Goal: Task Accomplishment & Management: Use online tool/utility

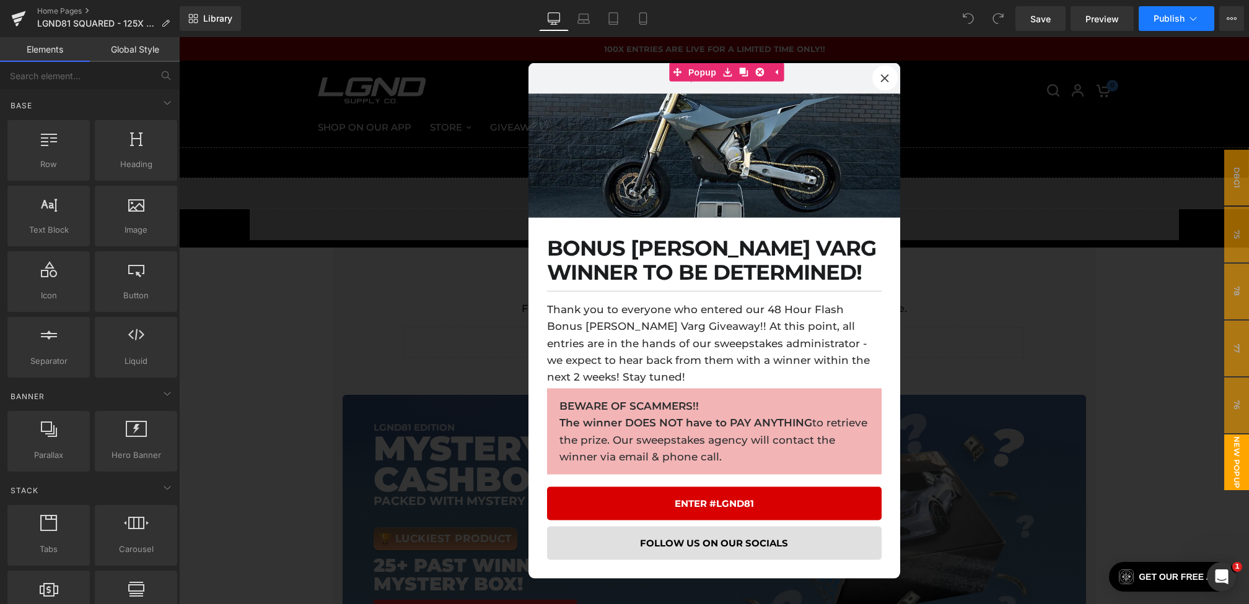
click at [1179, 16] on span "Publish" at bounding box center [1168, 19] width 31 height 10
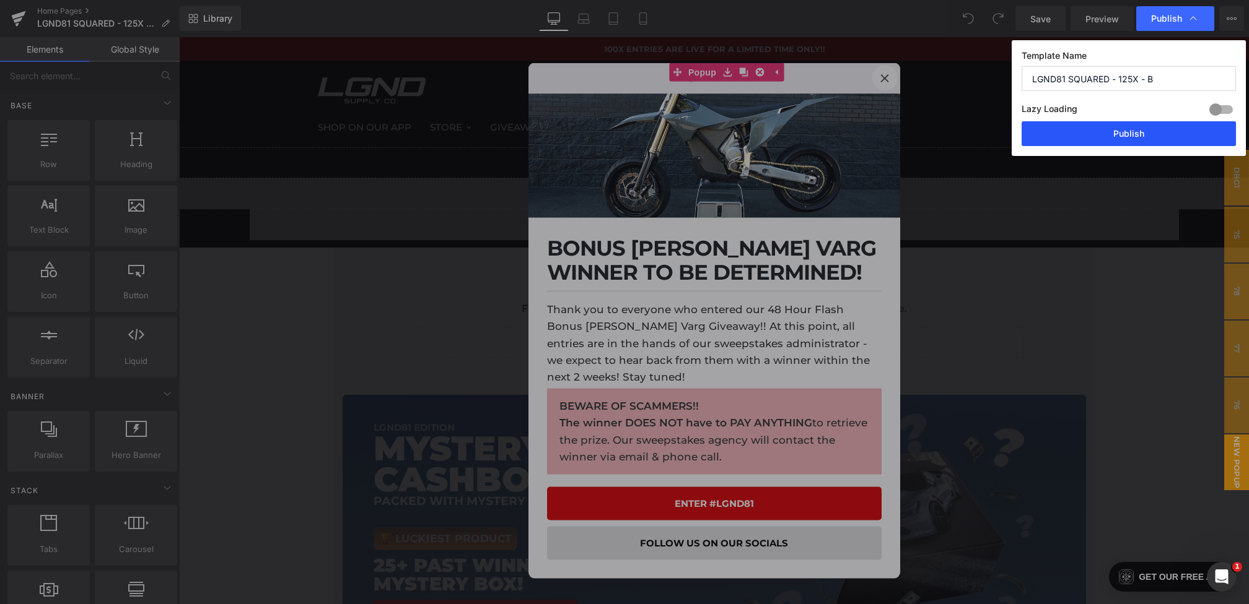
drag, startPoint x: 1120, startPoint y: 132, endPoint x: 705, endPoint y: 105, distance: 415.8
click at [1120, 132] on button "Publish" at bounding box center [1128, 133] width 214 height 25
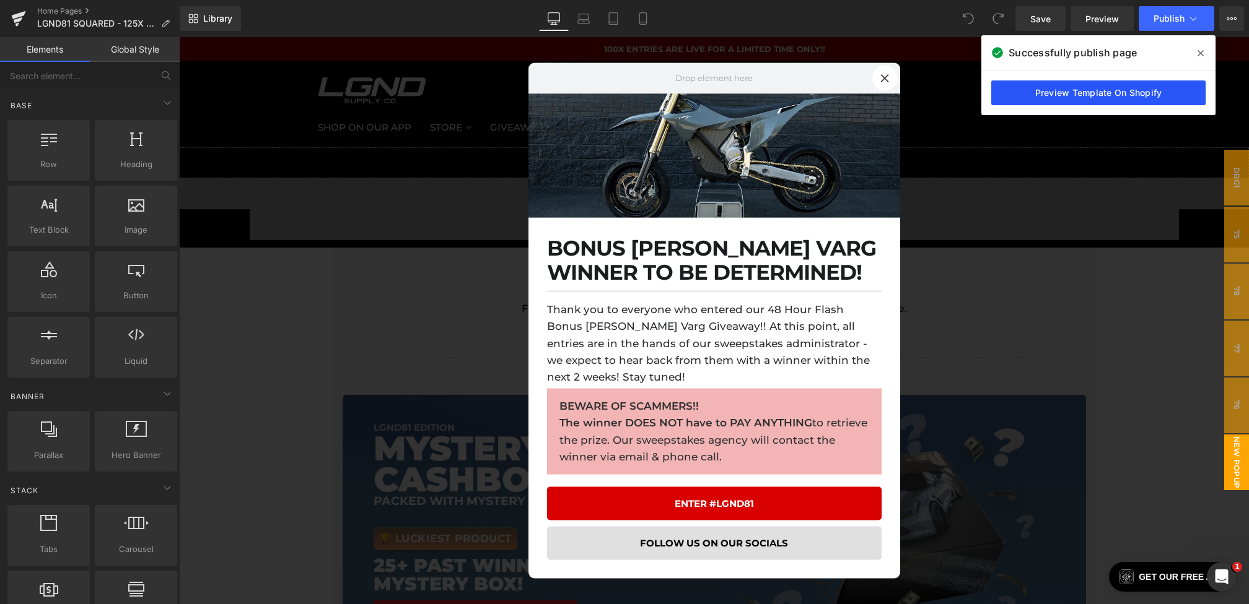
click at [1104, 96] on link "Preview Template On Shopify" at bounding box center [1098, 93] width 214 height 25
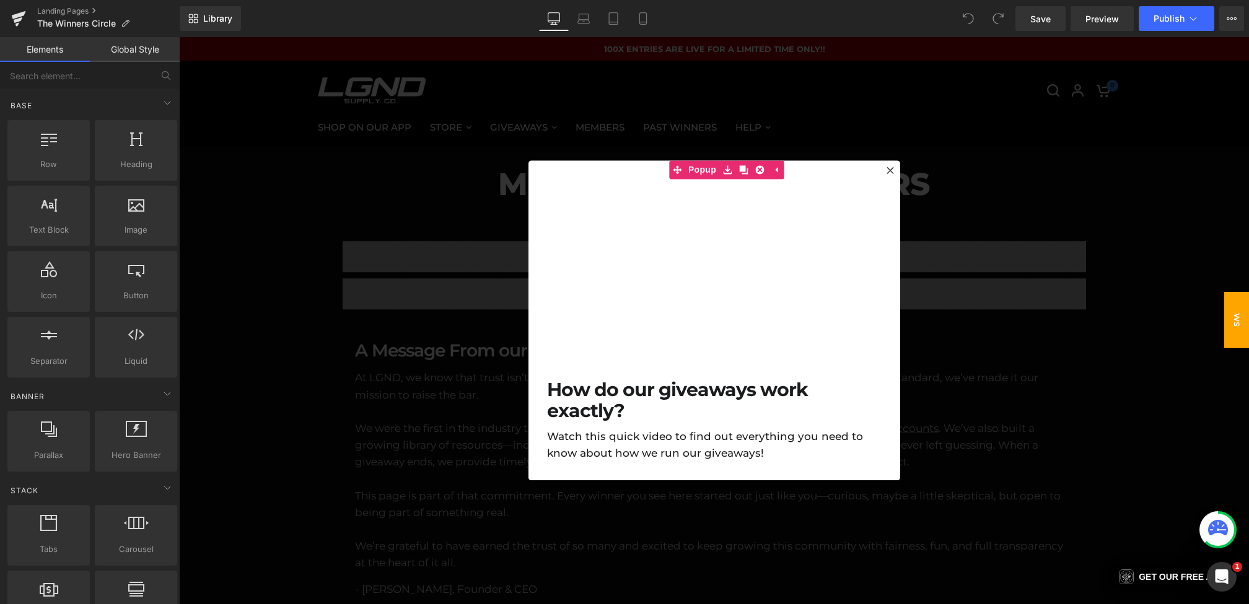
click at [988, 290] on div at bounding box center [714, 320] width 1070 height 567
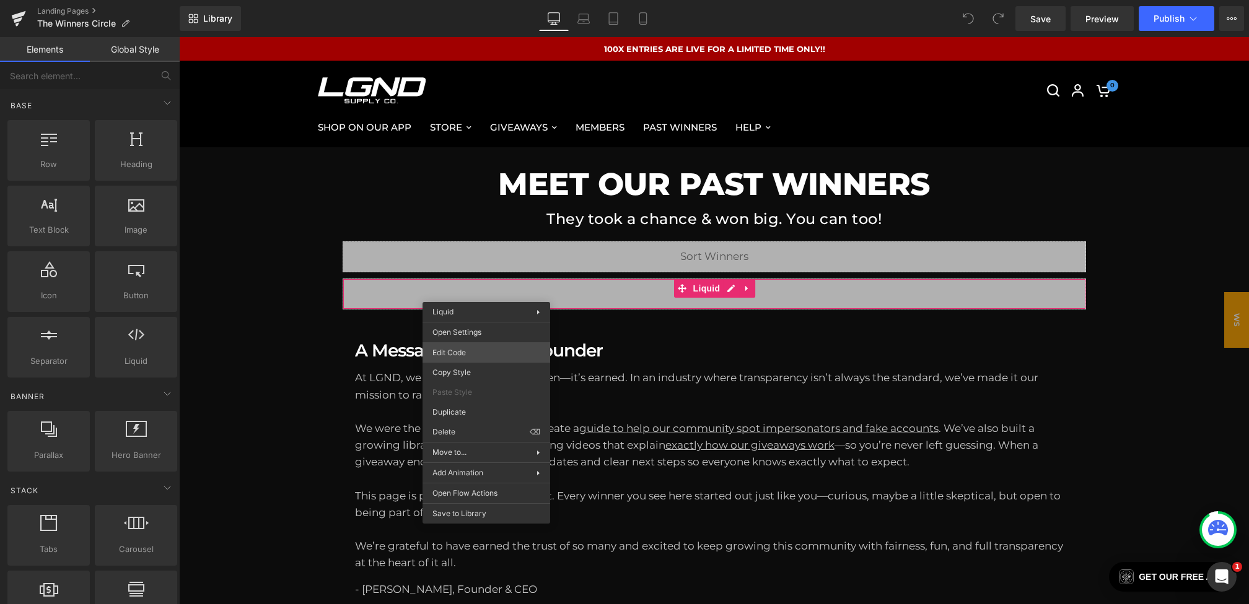
click at [455, 0] on div "You are previewing how the will restyle your page. You can not edit Elements in…" at bounding box center [624, 0] width 1249 height 0
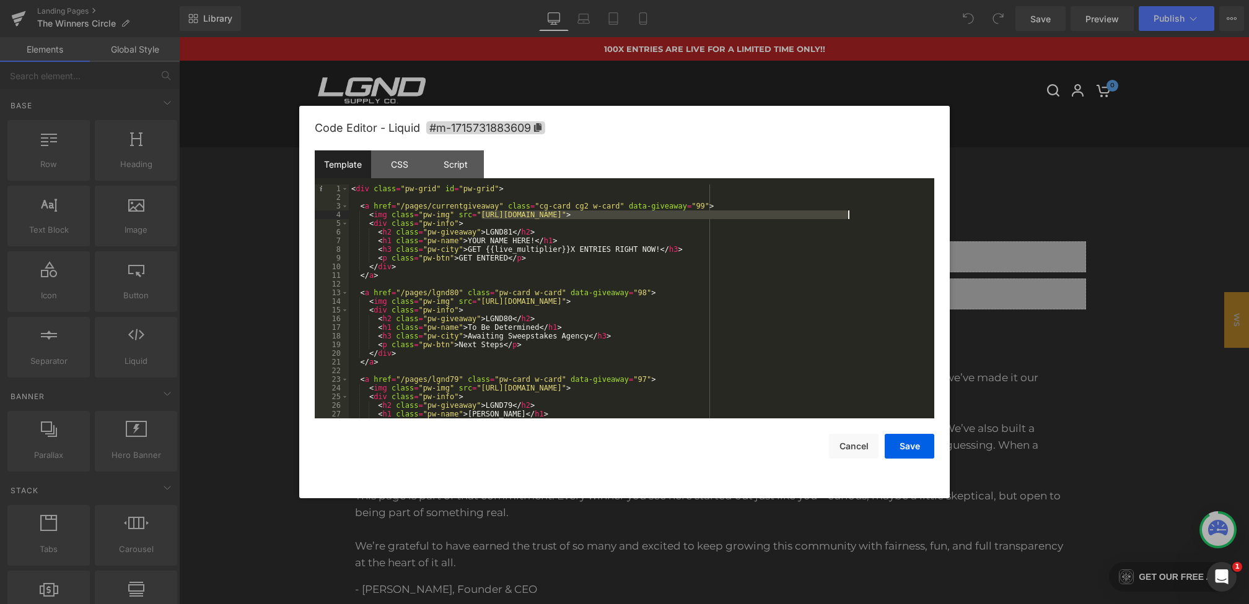
drag, startPoint x: 480, startPoint y: 214, endPoint x: 848, endPoint y: 217, distance: 368.5
click at [848, 217] on div "< div class = "pw-grid" id = "pw-grid" > < a href = "/pages/currentgiveaway" cl…" at bounding box center [639, 310] width 580 height 251
click at [511, 233] on div "< div class = "pw-grid" id = "pw-grid" > < a href = "/pages/currentgiveaway" cl…" at bounding box center [639, 310] width 580 height 251
click at [907, 441] on button "Save" at bounding box center [909, 446] width 50 height 25
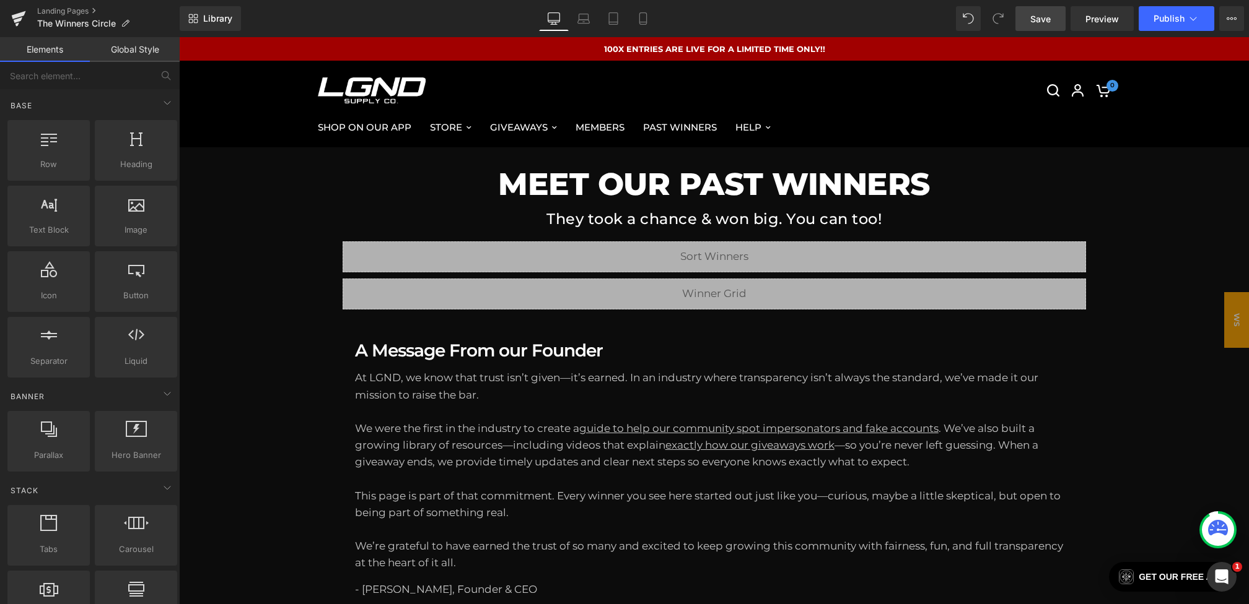
click at [1050, 9] on link "Save" at bounding box center [1040, 18] width 50 height 25
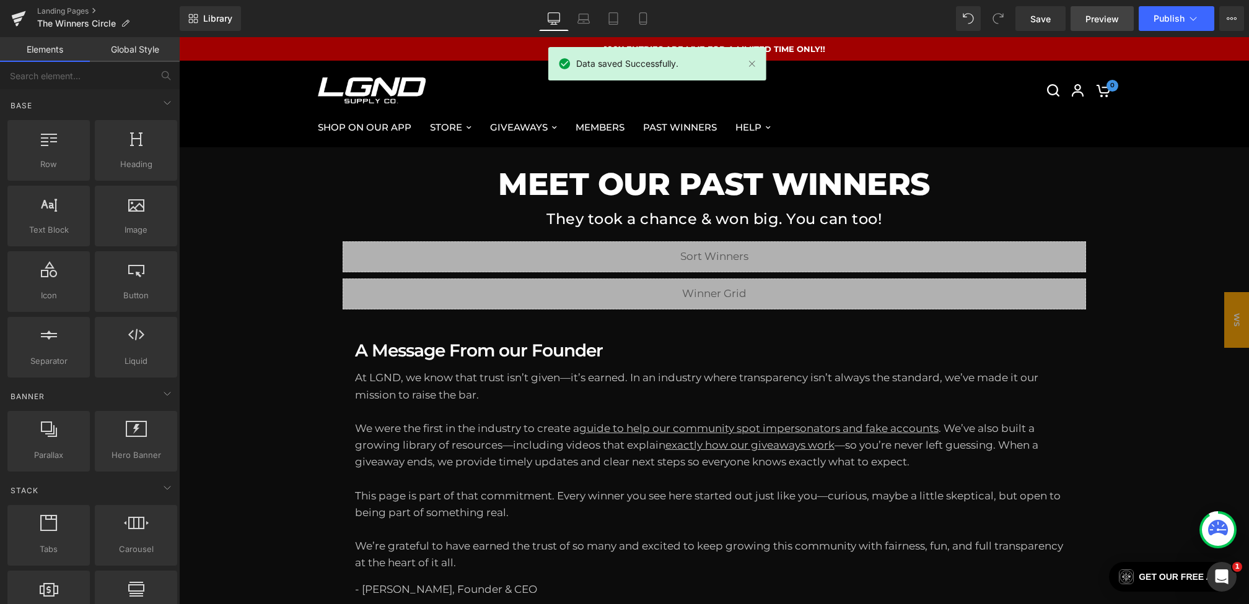
click at [1079, 14] on link "Preview" at bounding box center [1101, 18] width 63 height 25
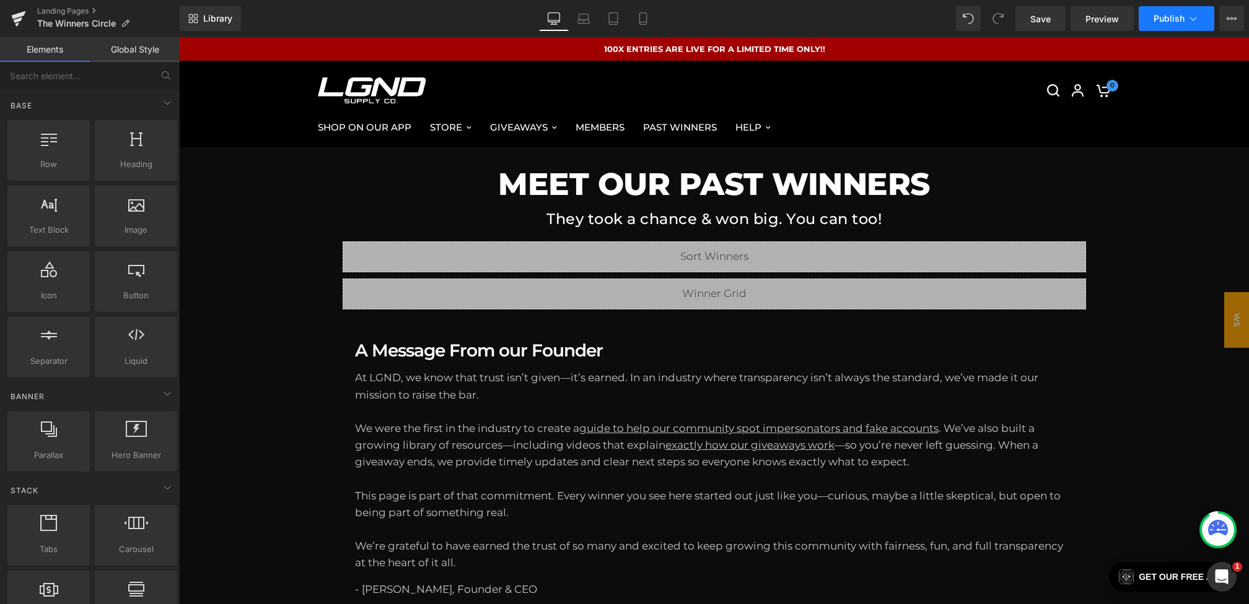
click at [1180, 22] on span "Publish" at bounding box center [1168, 19] width 31 height 10
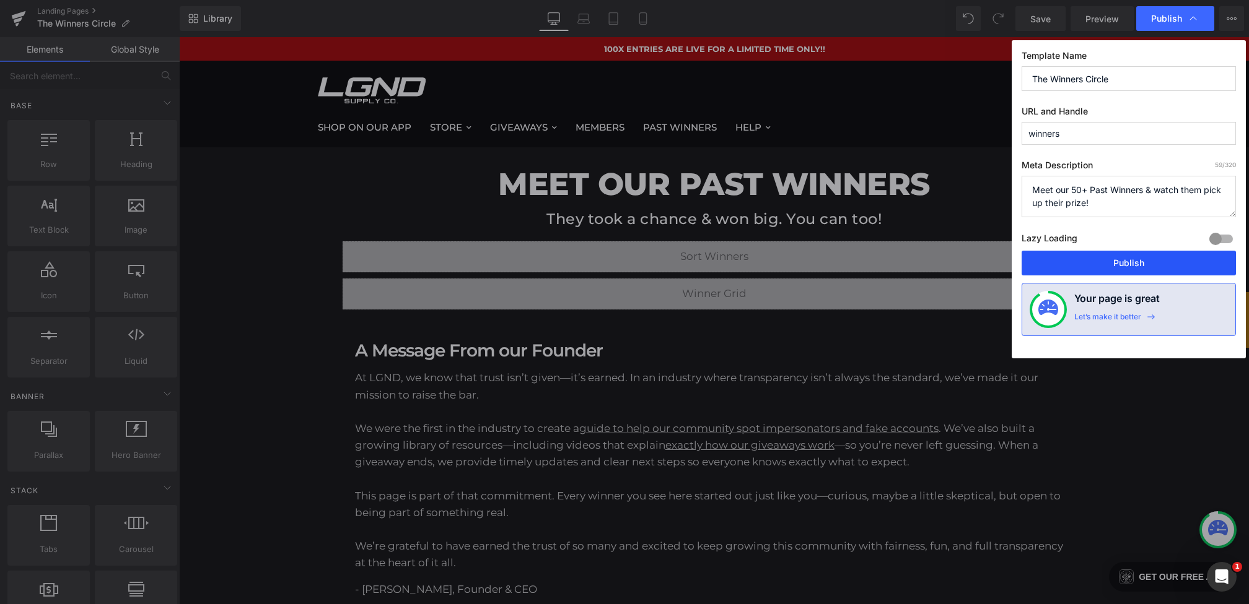
click at [1102, 259] on button "Publish" at bounding box center [1128, 263] width 214 height 25
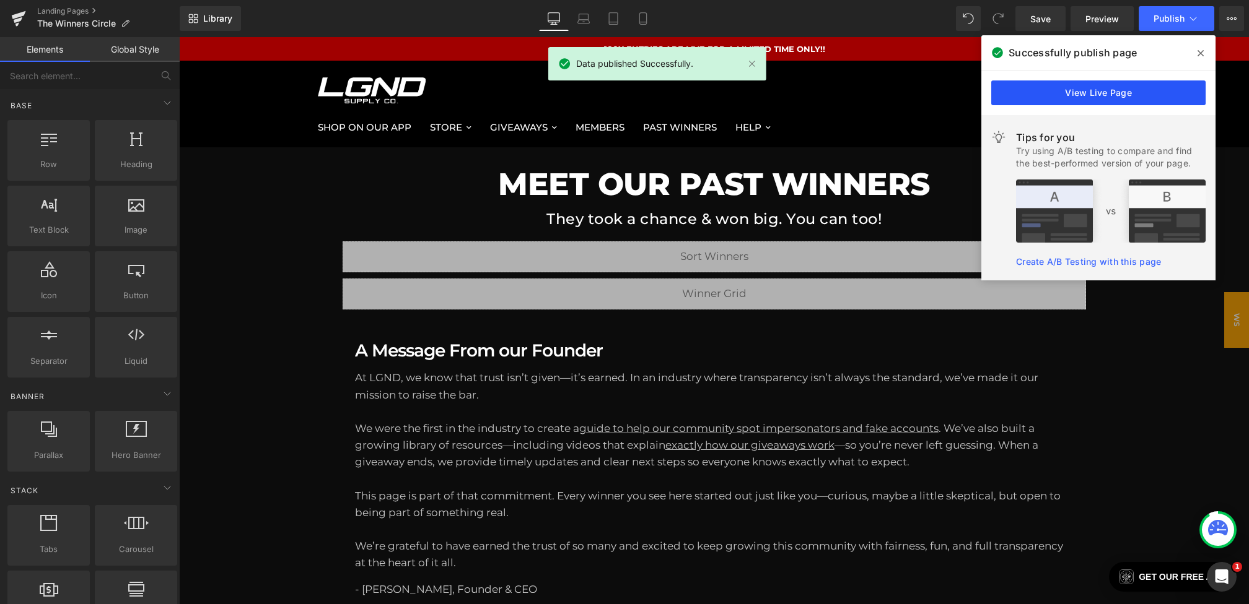
click at [1117, 87] on link "View Live Page" at bounding box center [1098, 93] width 214 height 25
